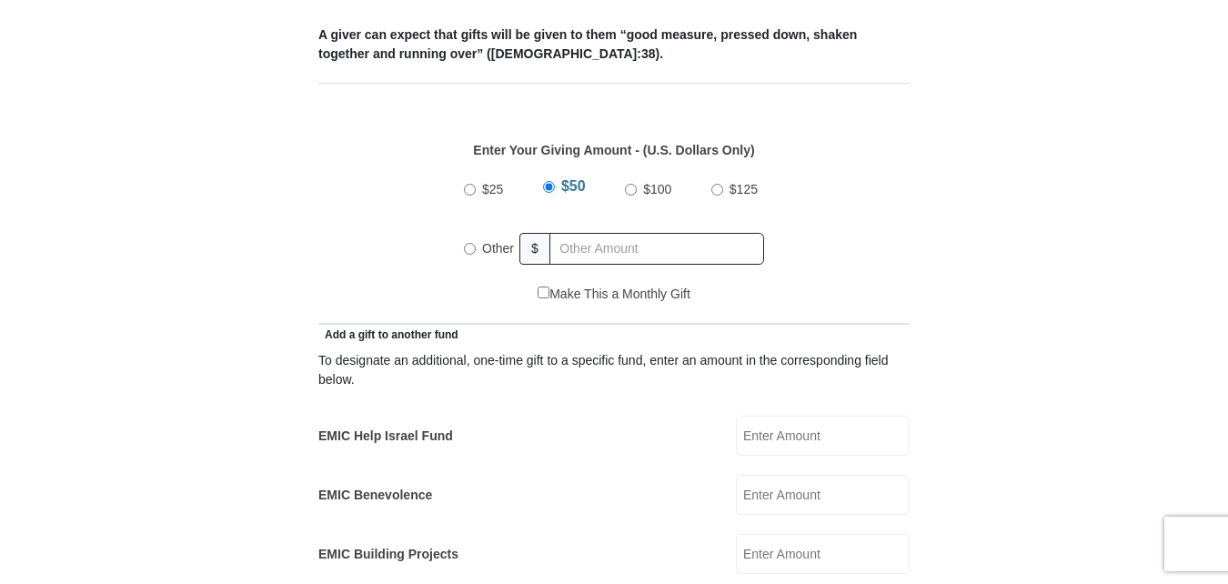
scroll to position [770, 0]
click at [472, 242] on input "Other" at bounding box center [470, 248] width 12 height 12
radio input "true"
type input "400.00"
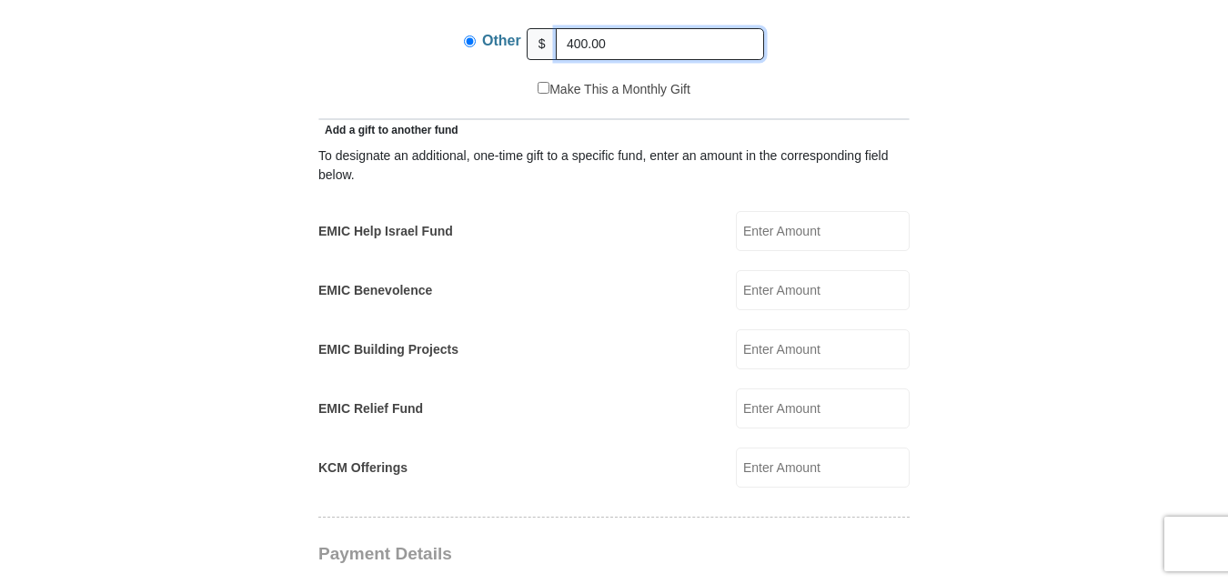
scroll to position [912, 0]
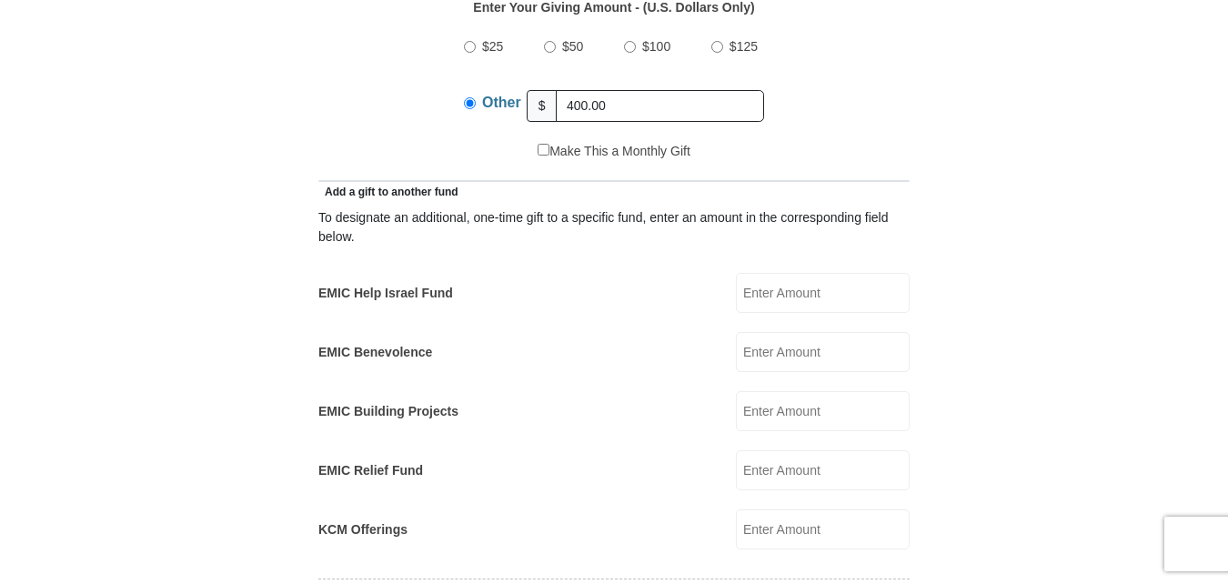
click at [780, 273] on input "EMIC Help Israel Fund" at bounding box center [823, 293] width 174 height 40
type input "50.00"
type input "Dana"
type input "Holland"
type input "dana-holland@sbcglobal.net"
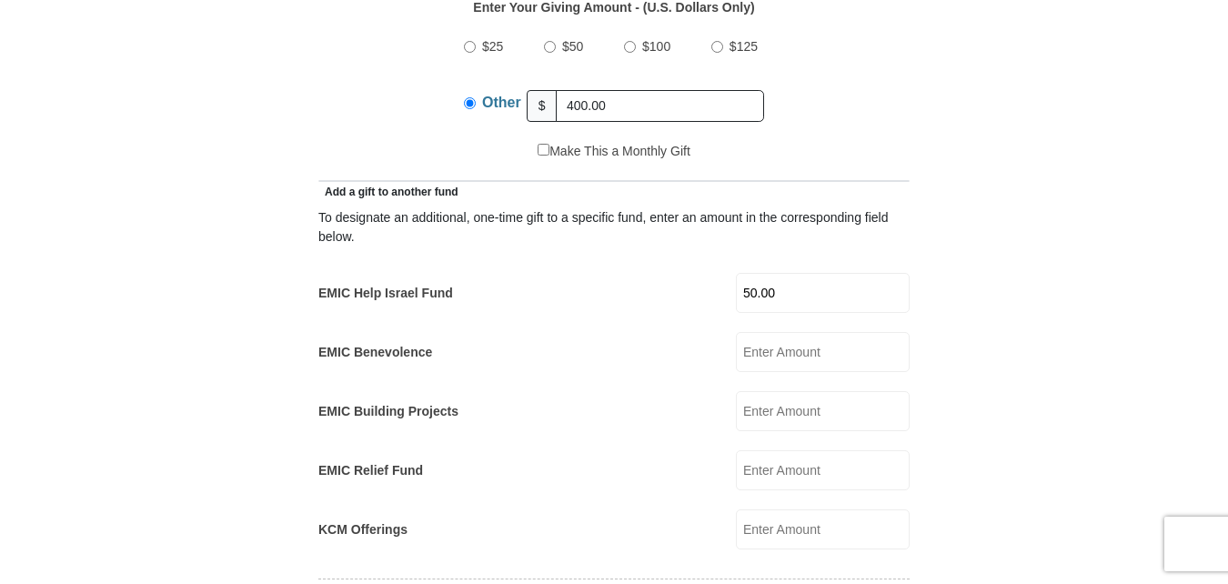
type input "4701 Birchbend Lane"
type input "Fort Worth"
select select "TX"
type input "76137"
type input "9185686203"
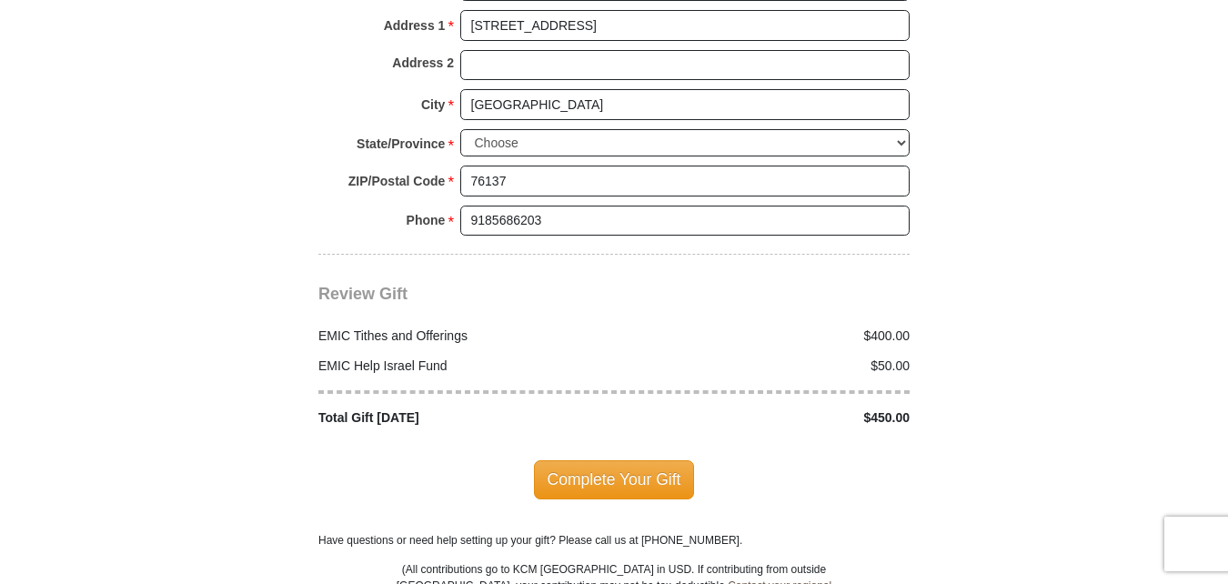
scroll to position [2136, 0]
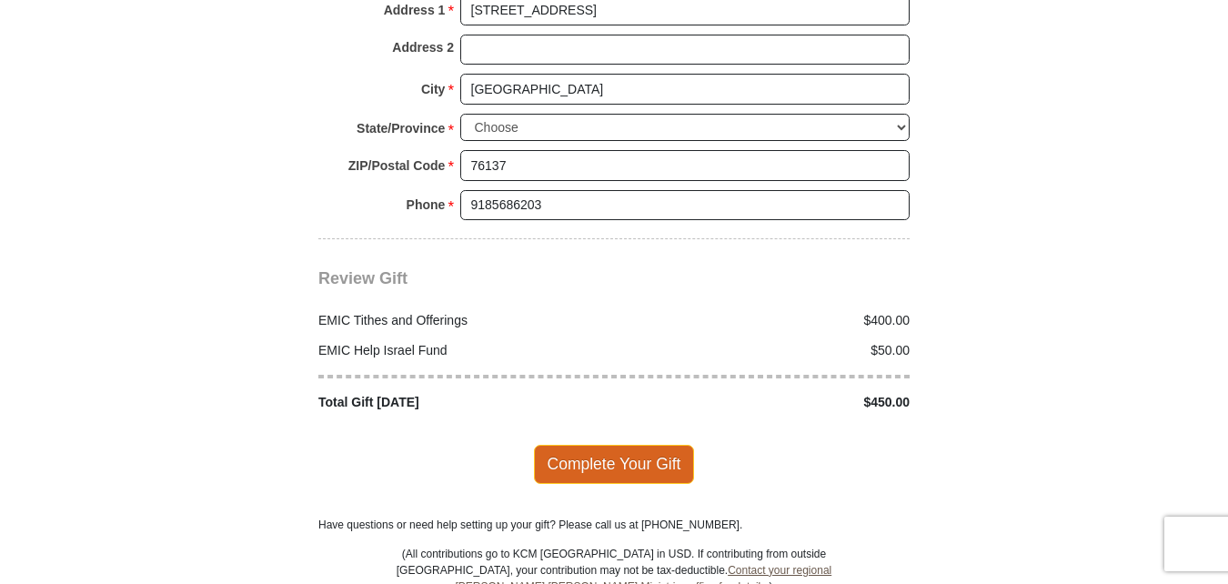
click at [620, 445] on span "Complete Your Gift" at bounding box center [614, 464] width 161 height 38
